Goal: Information Seeking & Learning: Learn about a topic

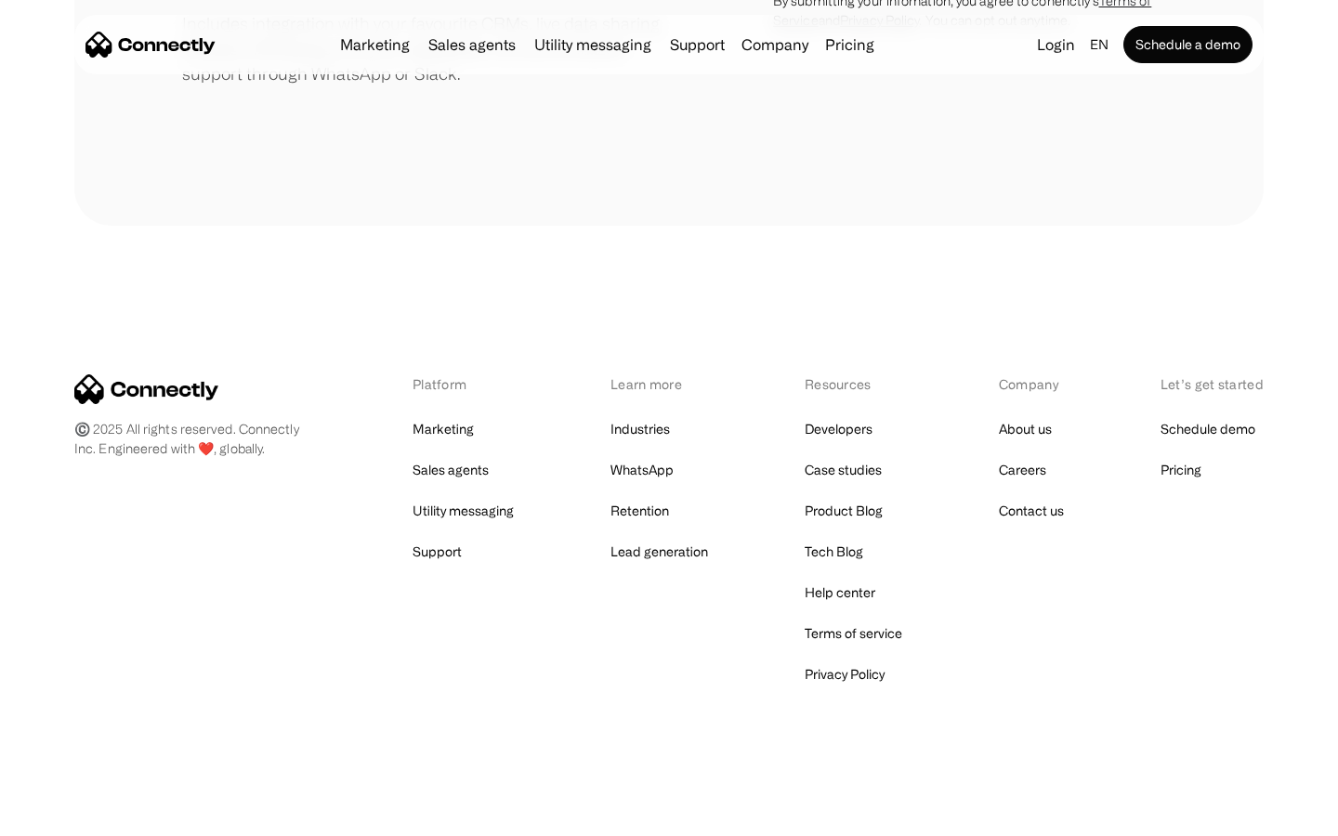
scroll to position [863, 0]
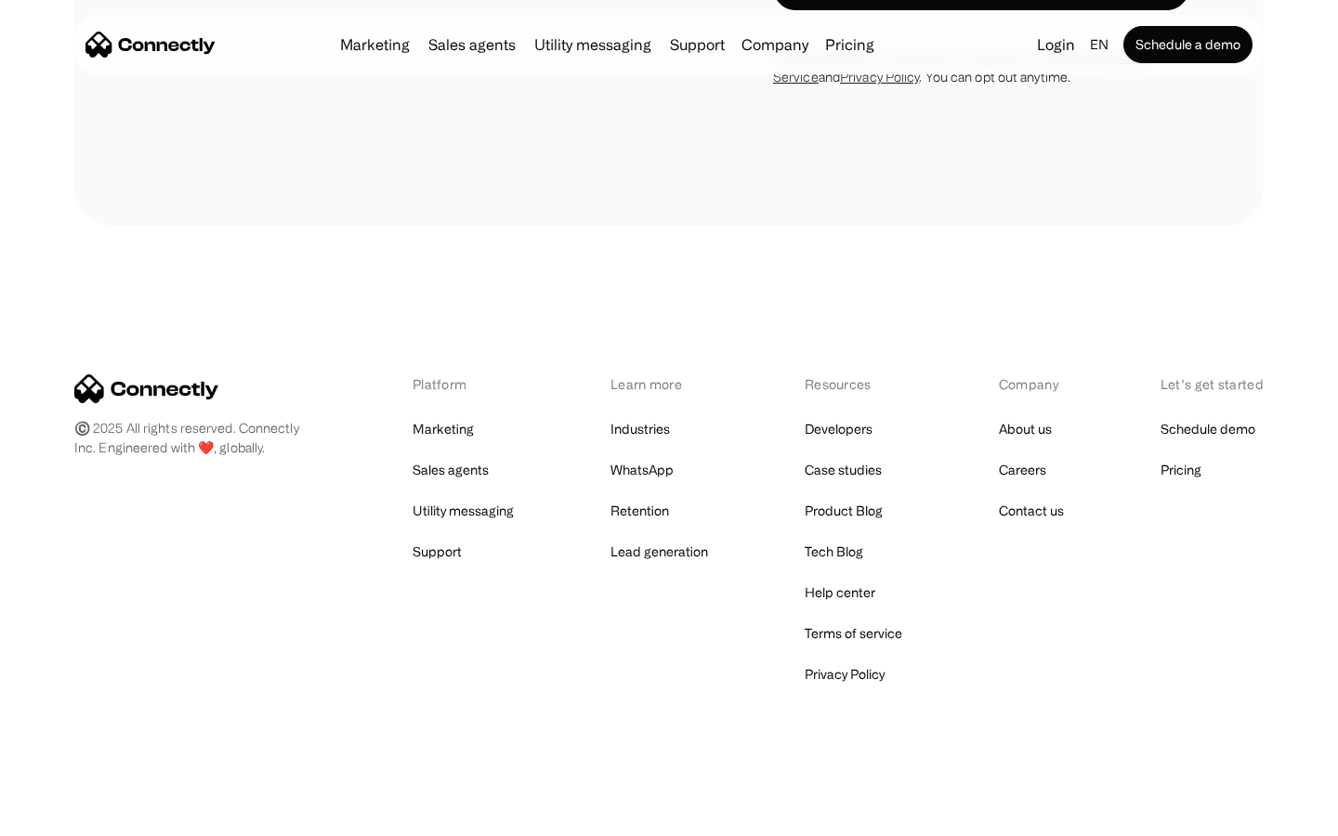
scroll to position [1259, 0]
